Goal: Task Accomplishment & Management: Use online tool/utility

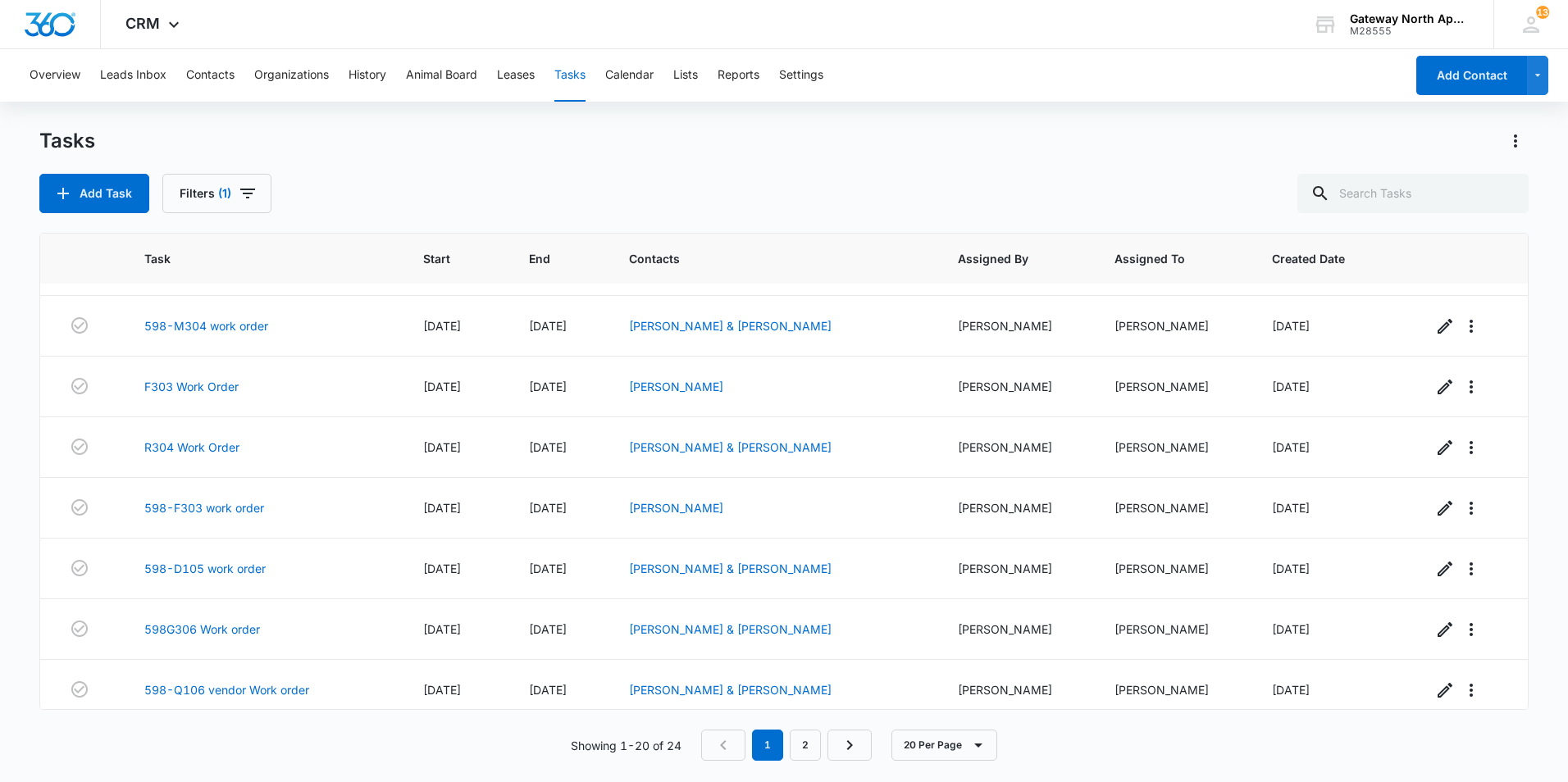
scroll to position [788, 0]
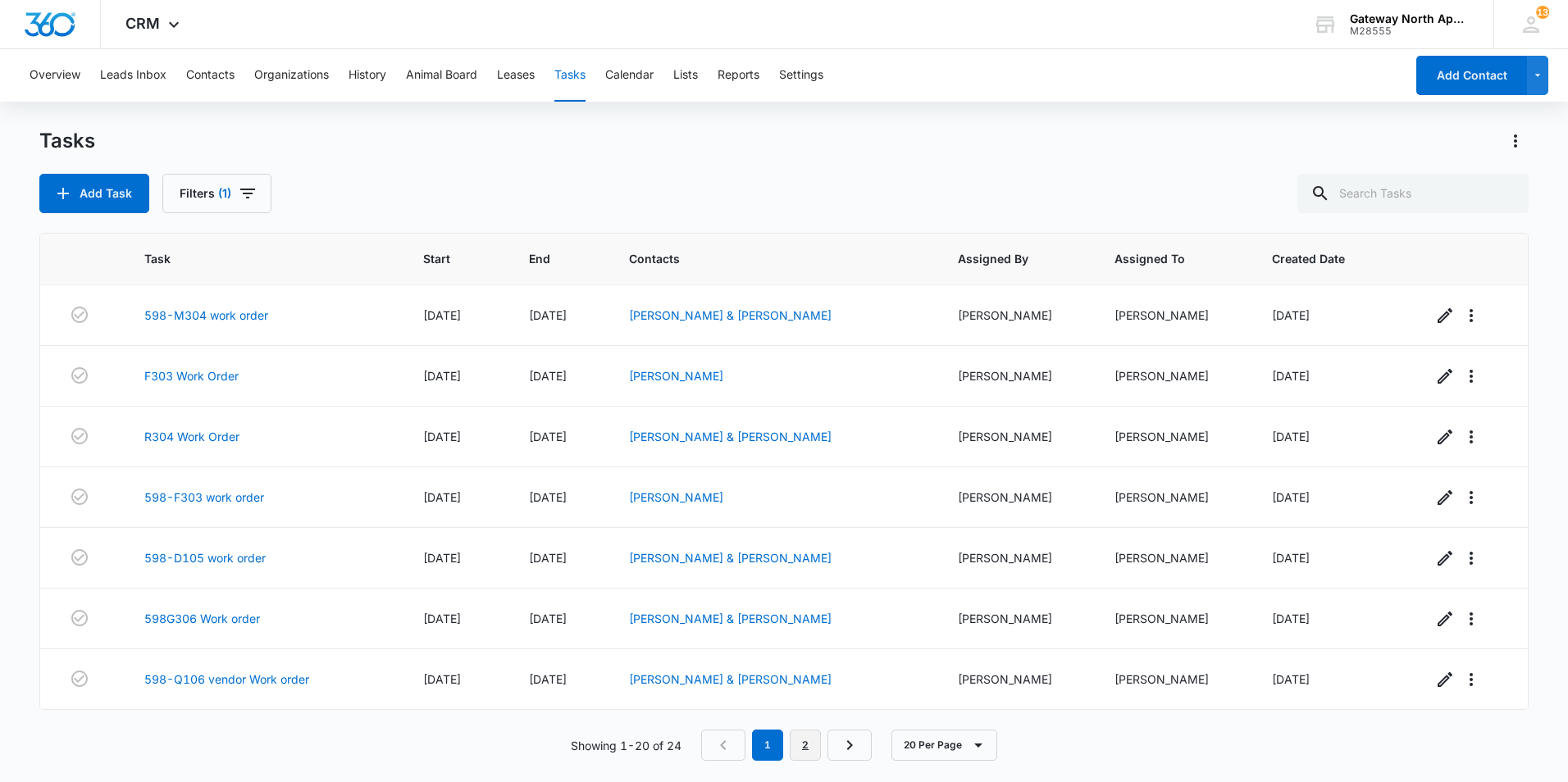
click at [811, 743] on link "2" at bounding box center [806, 746] width 31 height 31
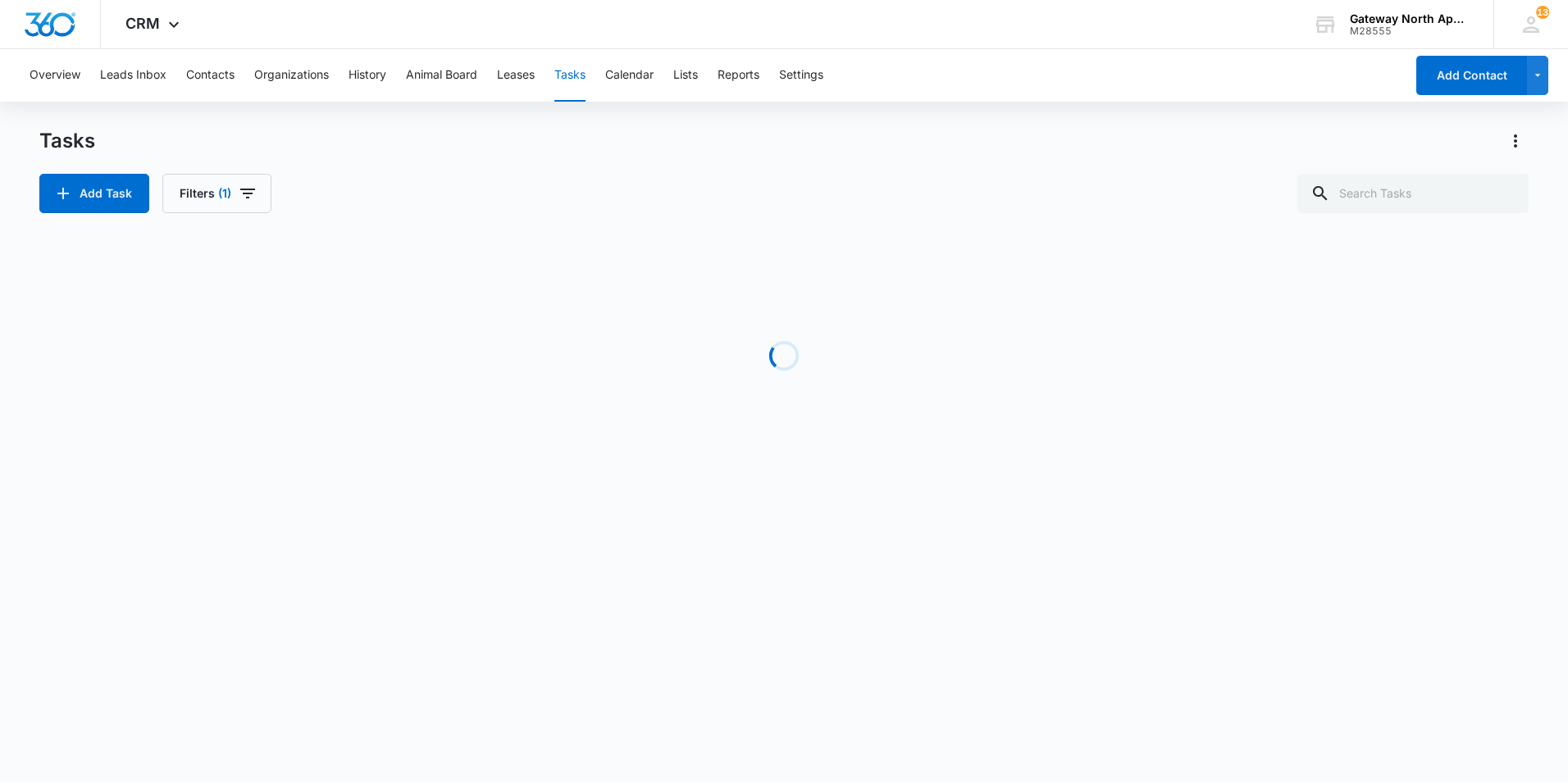
scroll to position [0, 0]
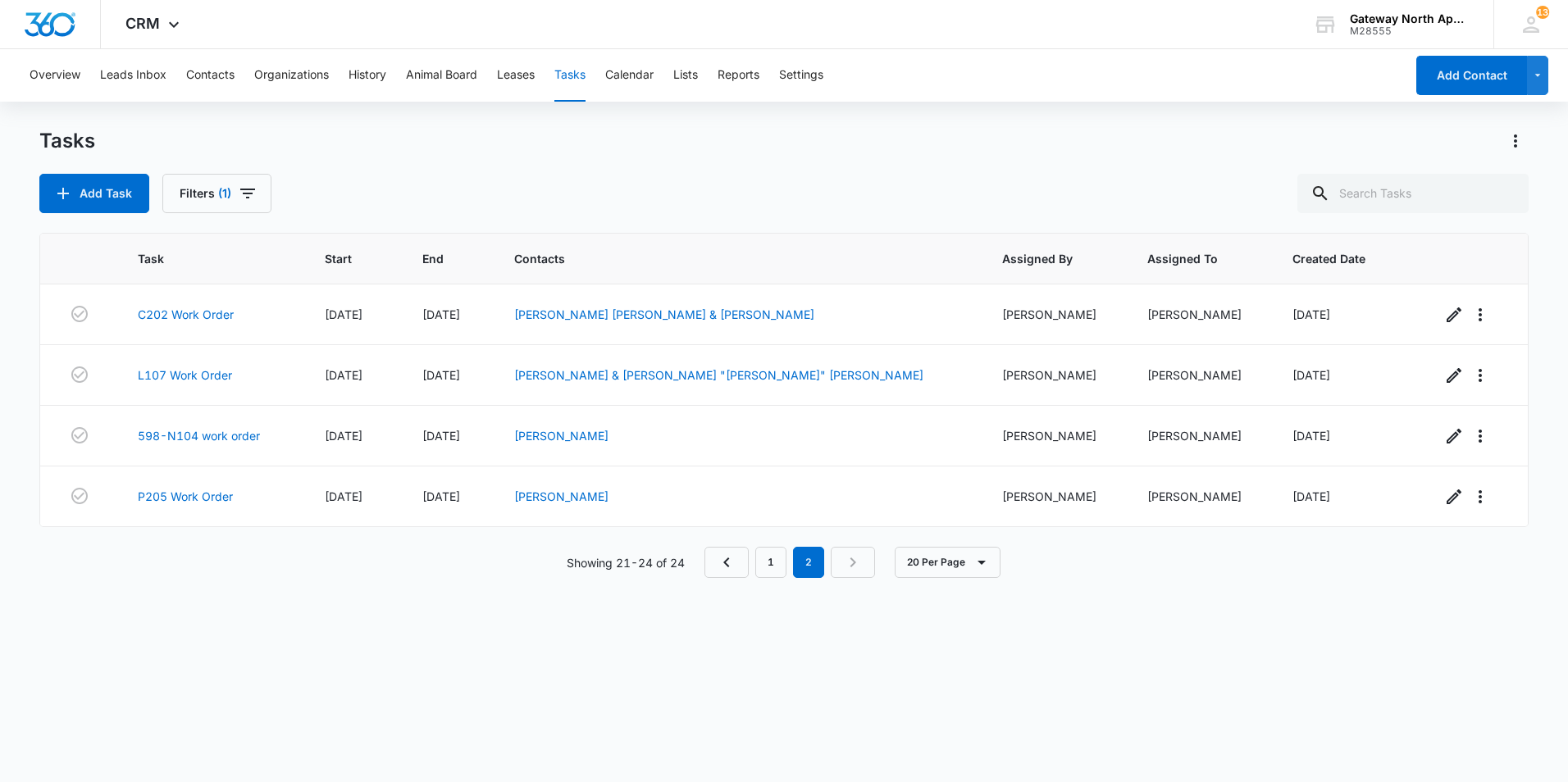
click at [276, 585] on div "Task Start End Contacts Assigned By Assigned To Created Date C202 Work Order 10…" at bounding box center [783, 497] width 1489 height 528
click at [245, 442] on link "598-N104 work order" at bounding box center [198, 436] width 122 height 17
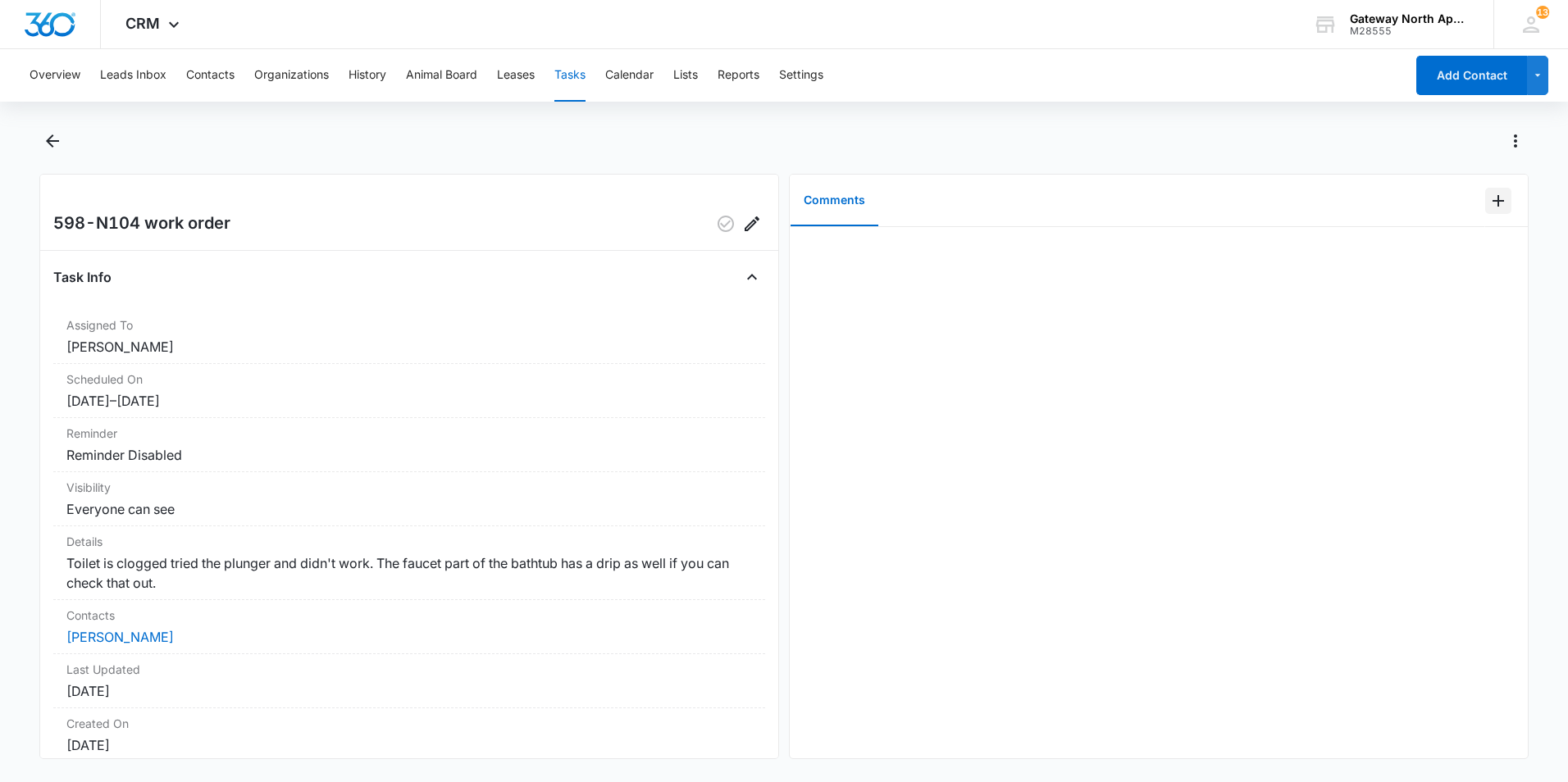
click at [1489, 202] on icon "Add Comment" at bounding box center [1499, 201] width 20 height 20
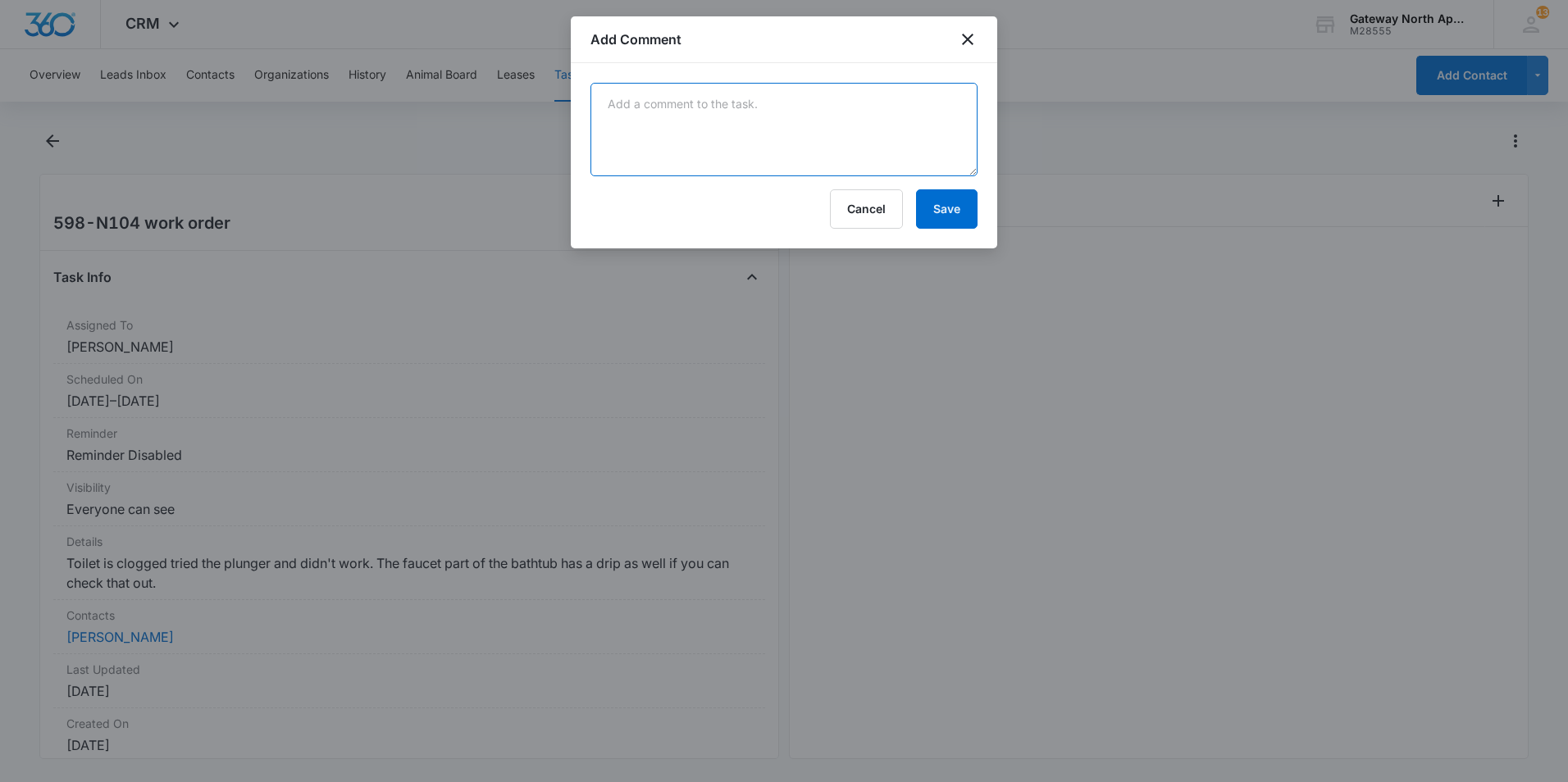
click at [892, 122] on textarea at bounding box center [784, 130] width 387 height 94
type textarea "snaked the toilet will need to go back for tub when have tub cartridges"
click at [937, 208] on button "Save" at bounding box center [947, 209] width 62 height 39
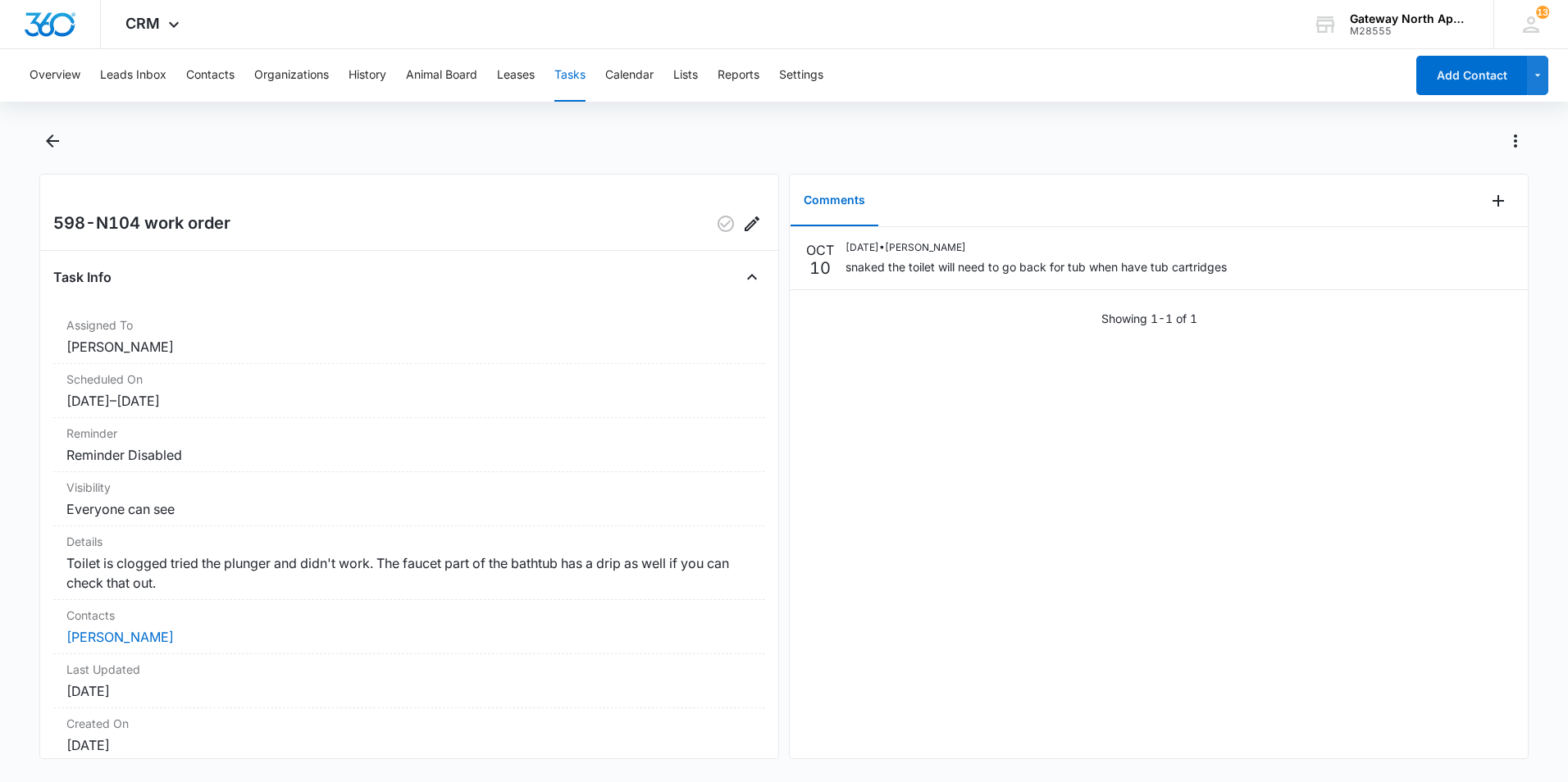
click at [554, 232] on div "598-N104 work order" at bounding box center [410, 223] width 712 height 26
click at [576, 71] on button "Tasks" at bounding box center [570, 75] width 31 height 53
